Goal: Information Seeking & Learning: Learn about a topic

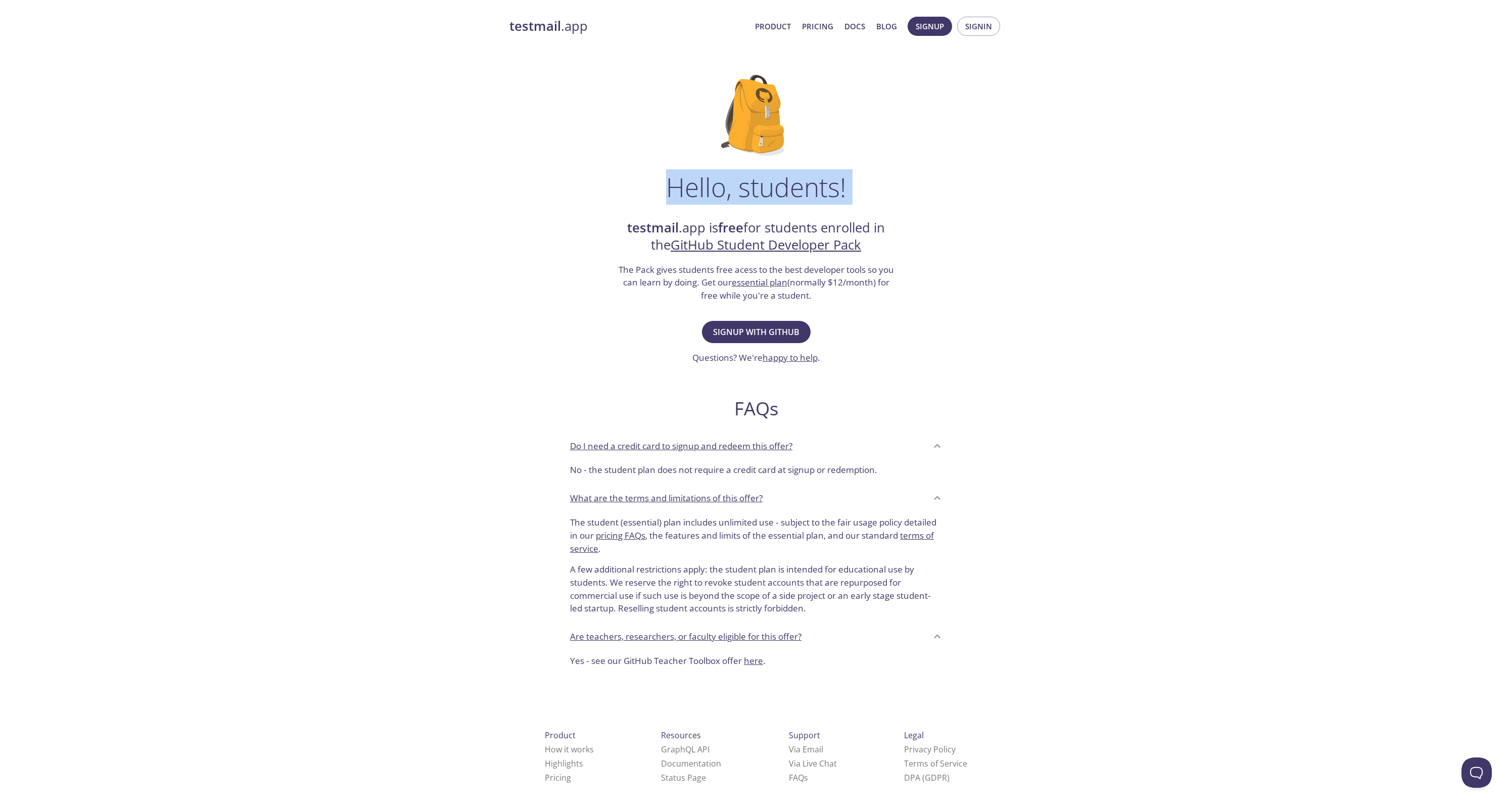
drag, startPoint x: 892, startPoint y: 205, endPoint x: 639, endPoint y: 165, distance: 256.1
click at [639, 165] on div "Hello, students! testmail .app is free for students enrolled in the GitHub Stud…" at bounding box center [756, 367] width 494 height 617
click at [612, 184] on div "Hello, students! testmail .app is free for students enrolled in the GitHub Stud…" at bounding box center [756, 367] width 494 height 617
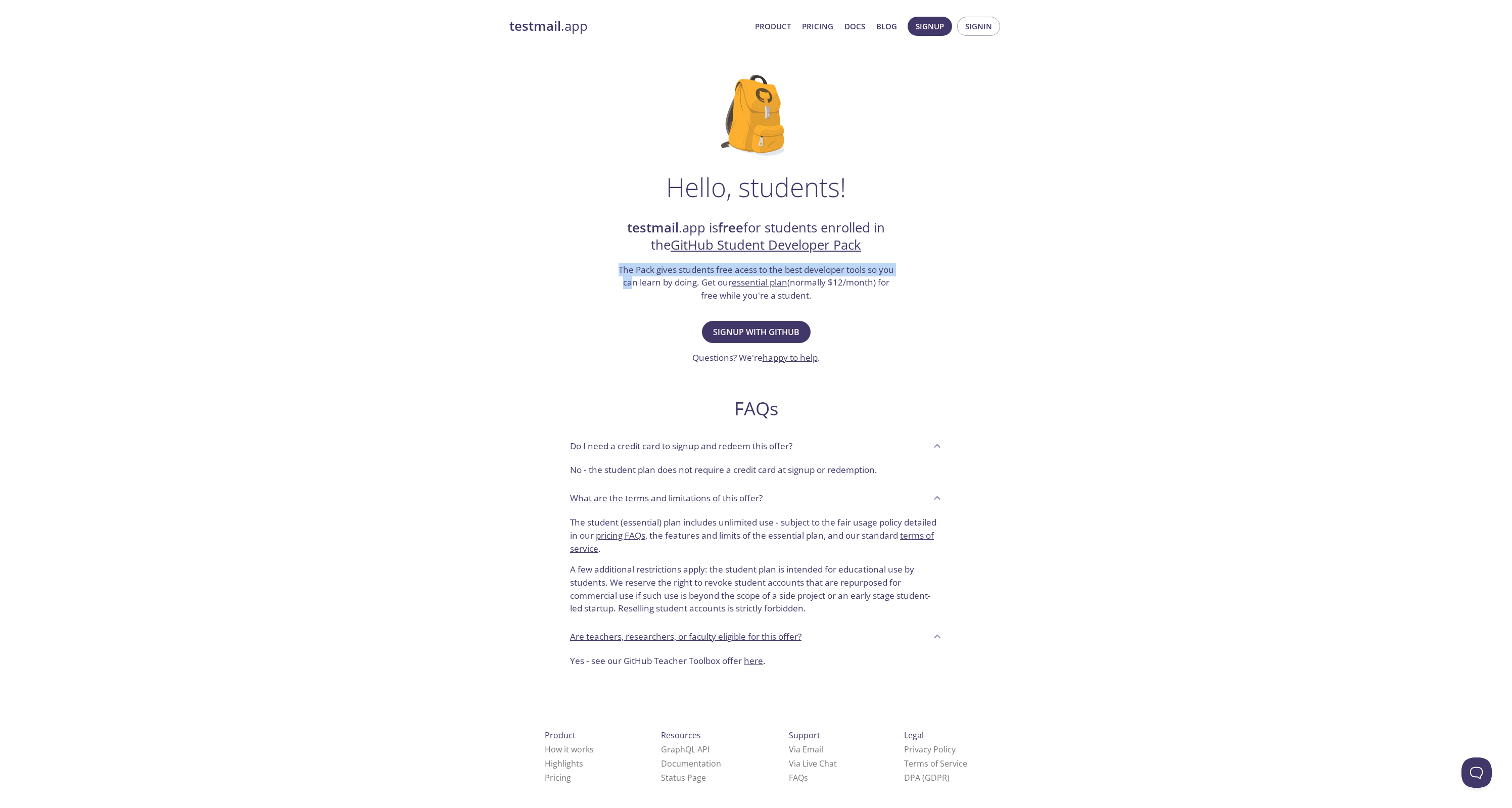
drag, startPoint x: 610, startPoint y: 261, endPoint x: 631, endPoint y: 282, distance: 29.7
click at [631, 282] on div "Hello, students! testmail .app is free for students enrolled in the GitHub Stud…" at bounding box center [756, 367] width 494 height 617
click at [623, 335] on div "Hello, students! testmail .app is free for students enrolled in the GitHub Stud…" at bounding box center [756, 367] width 494 height 617
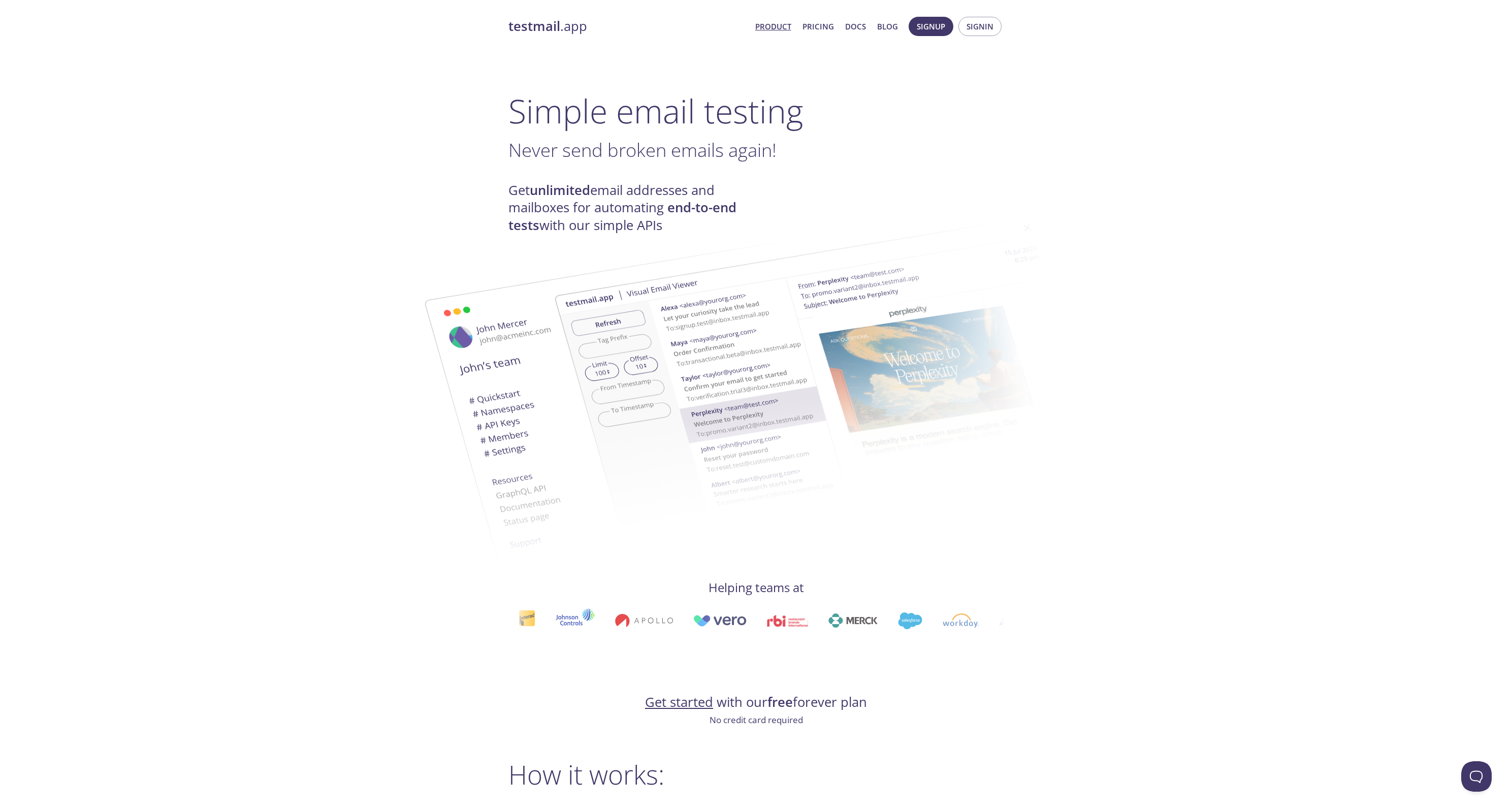
click at [449, 238] on img at bounding box center [660, 407] width 548 height 344
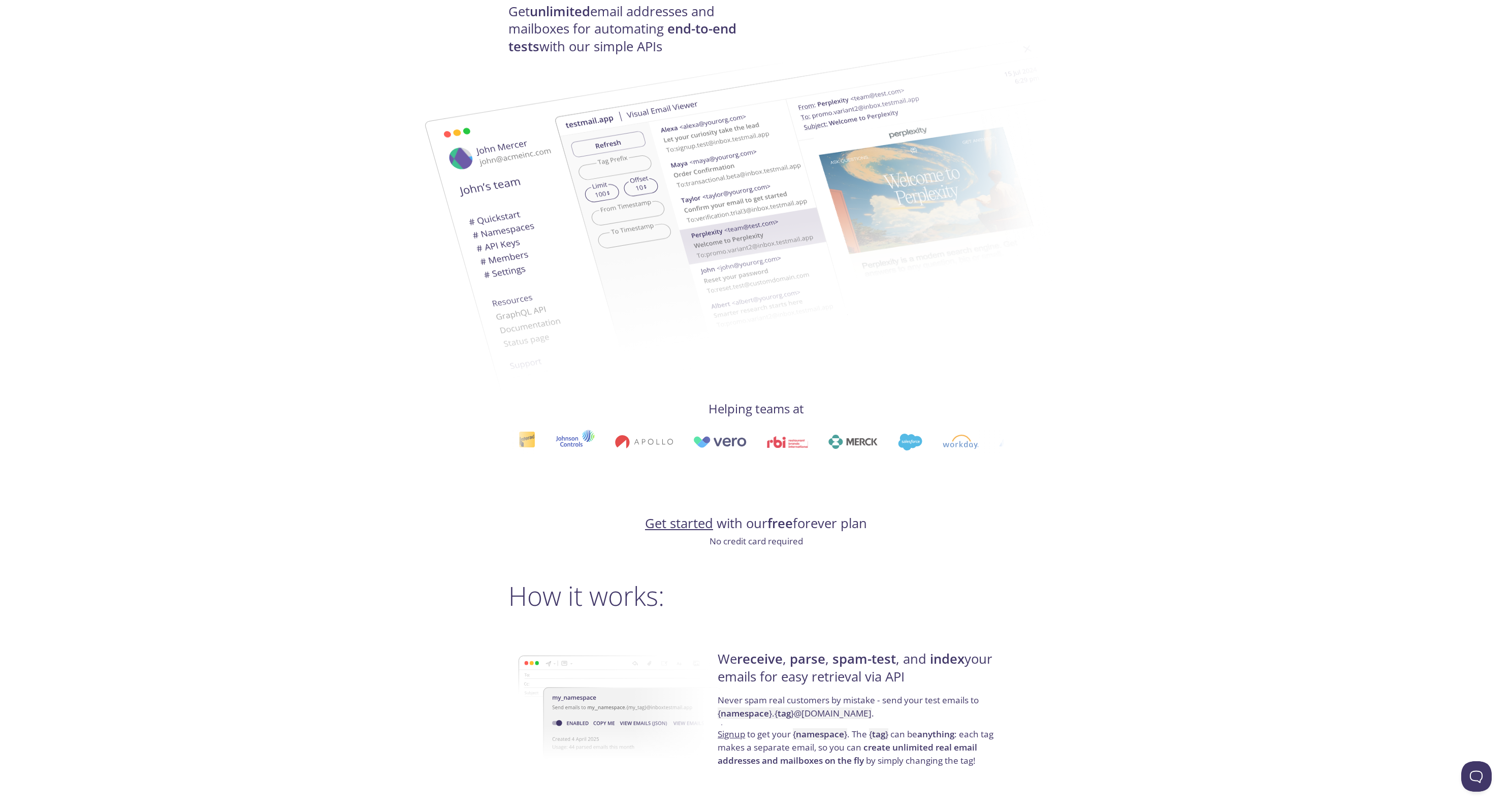
scroll to position [486, 0]
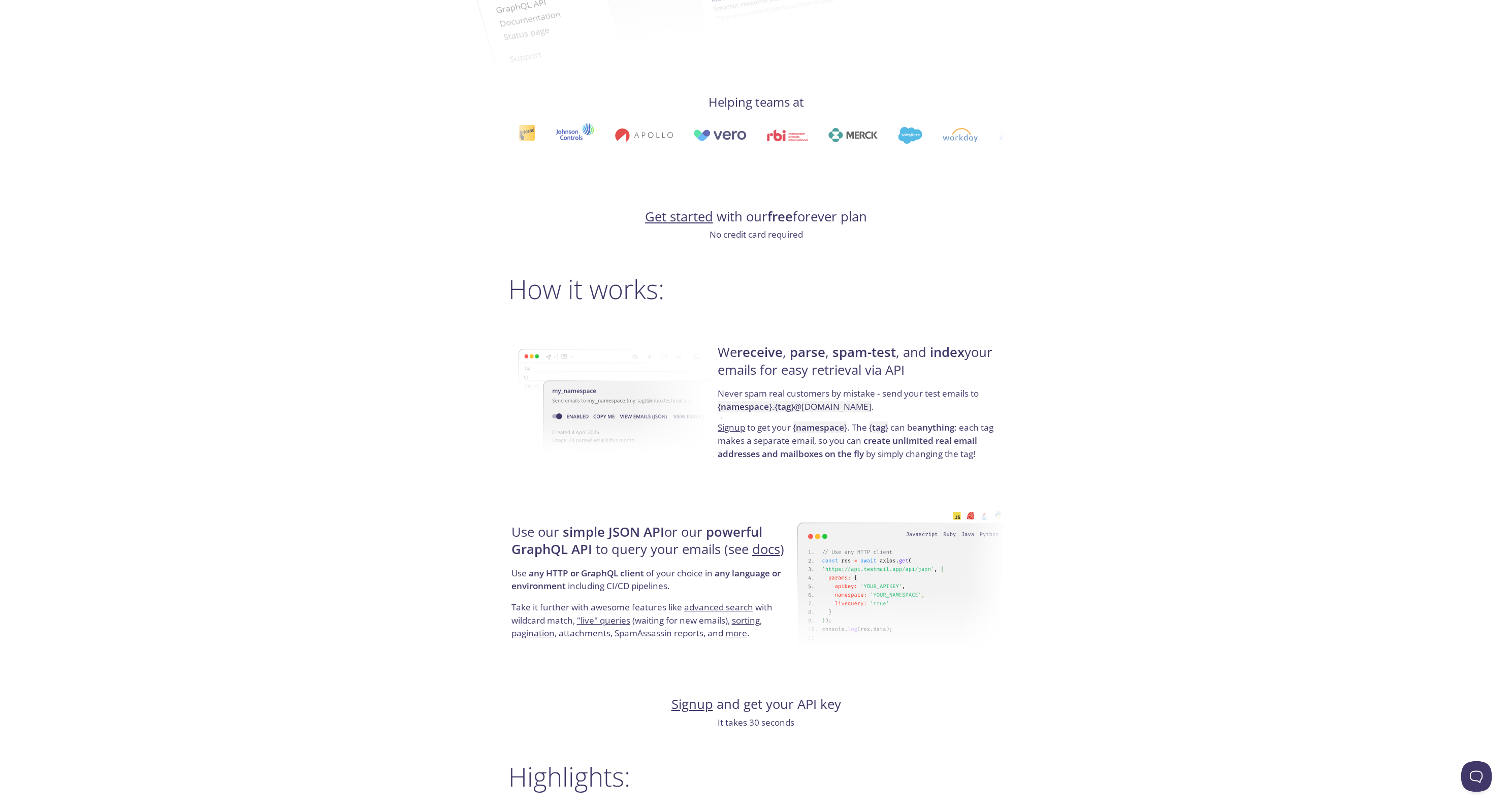
drag, startPoint x: 893, startPoint y: 366, endPoint x: 760, endPoint y: 358, distance: 133.2
click at [760, 358] on h4 "We receive , parse , spam-test , and index your emails for easy retrieval via A…" at bounding box center [858, 365] width 283 height 43
click at [770, 361] on h4 "We receive , parse , spam-test , and index your emails for easy retrieval via A…" at bounding box center [858, 365] width 283 height 43
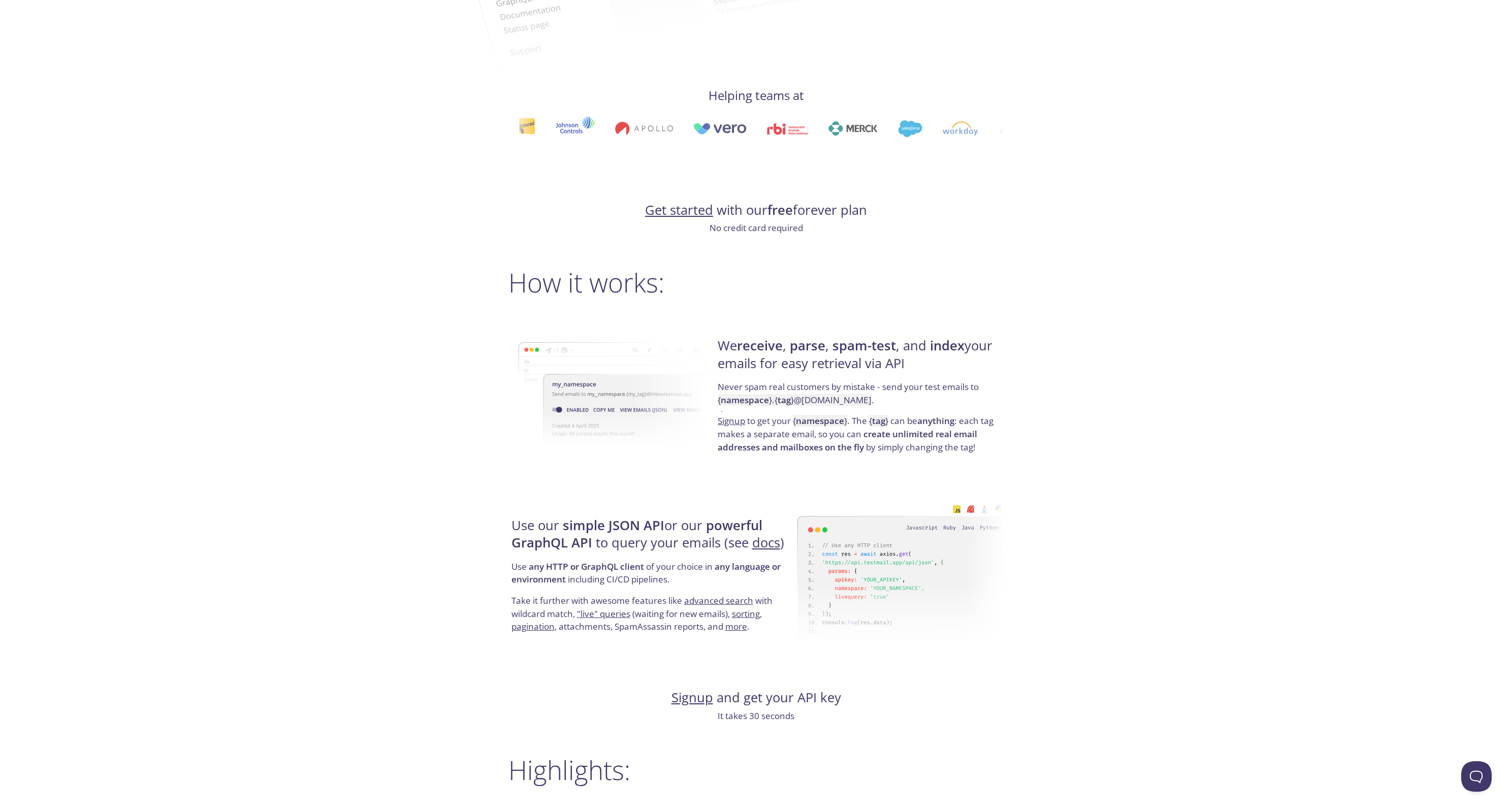
scroll to position [510, 0]
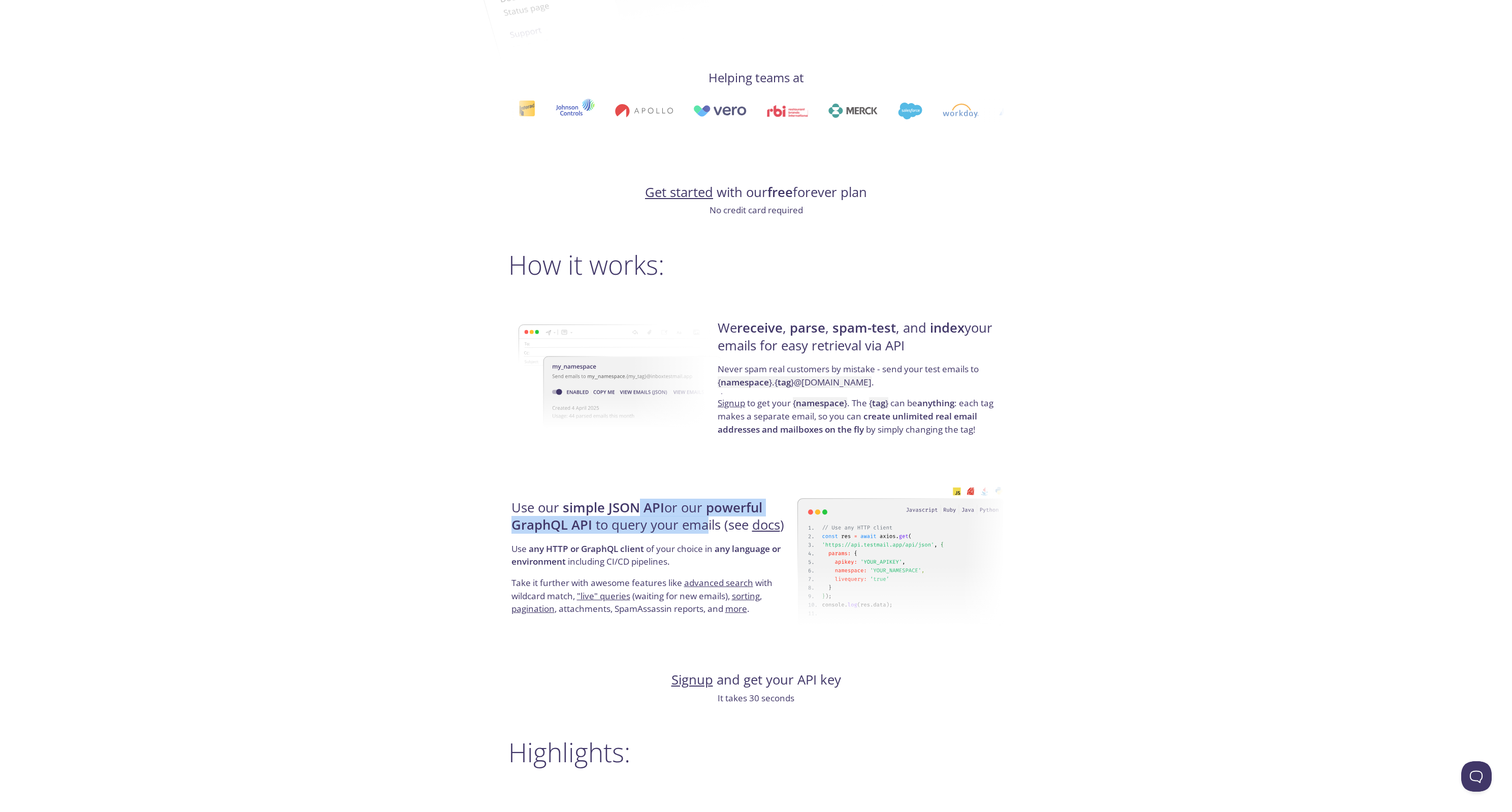
drag, startPoint x: 706, startPoint y: 521, endPoint x: 635, endPoint y: 510, distance: 71.8
click at [636, 510] on h4 "Use our simple JSON API or our powerful GraphQL API to query your emails (see d…" at bounding box center [653, 520] width 283 height 43
click at [506, 509] on div "testmail .app Product Pricing Docs Blog Signup Signin Simple email testing Neve…" at bounding box center [756, 694] width 520 height 2389
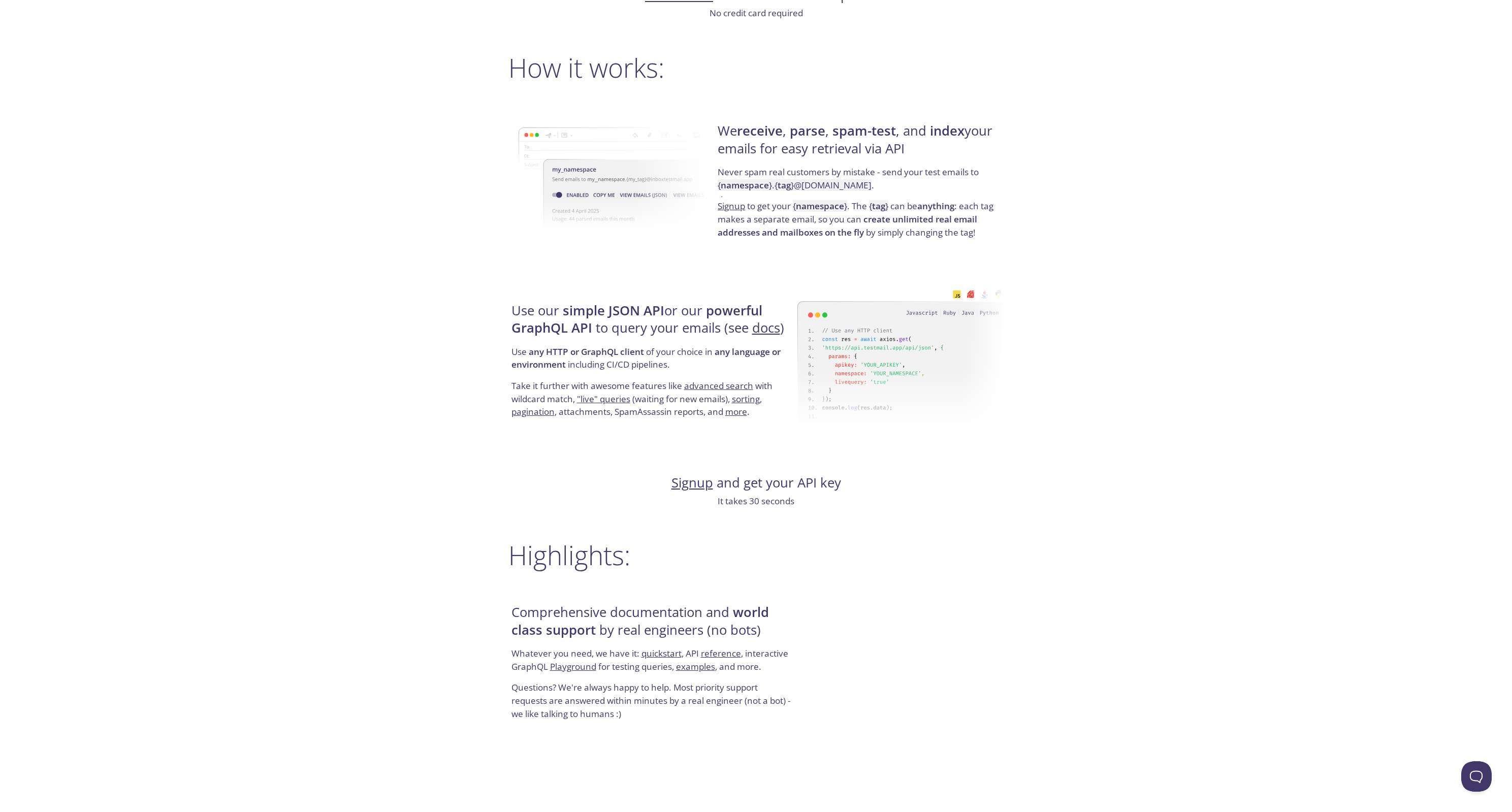
scroll to position [981, 0]
